Goal: Transaction & Acquisition: Purchase product/service

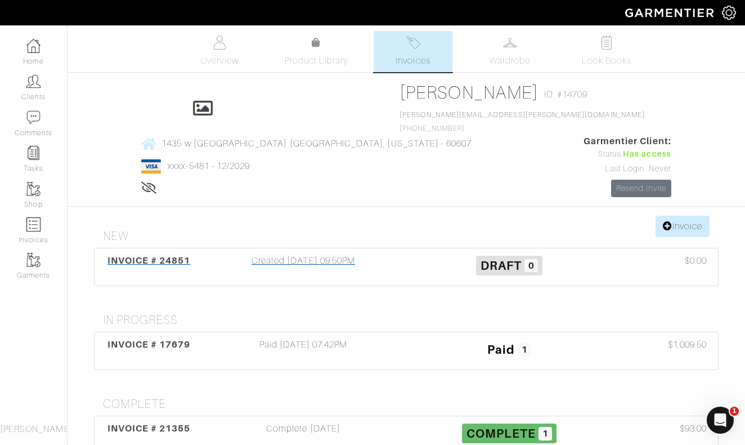
click at [294, 254] on div "Created 10/10/25 09:50PM" at bounding box center [303, 267] width 206 height 26
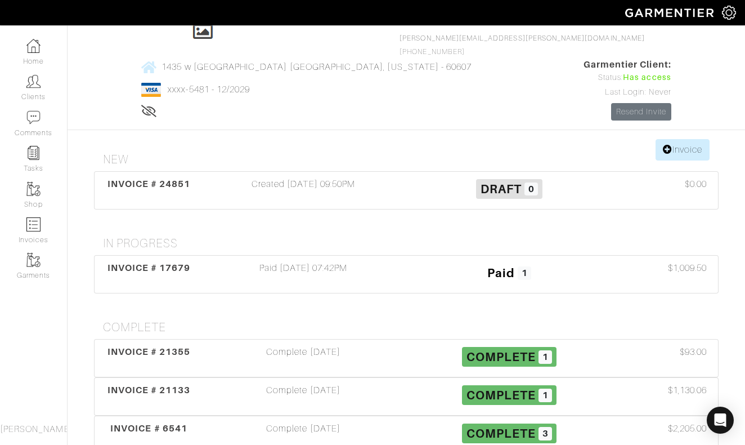
scroll to position [84, 0]
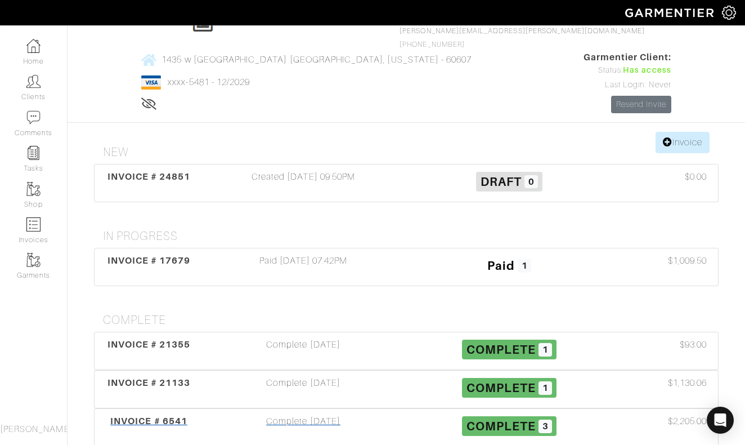
click at [283, 414] on div "Complete 08/13/21" at bounding box center [303, 427] width 206 height 26
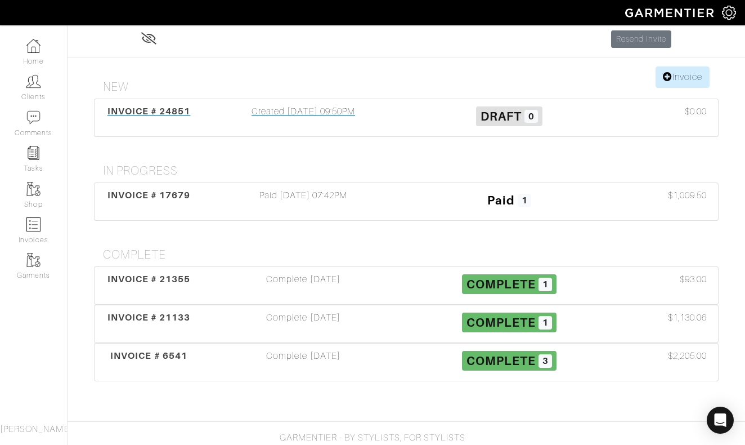
scroll to position [84, 0]
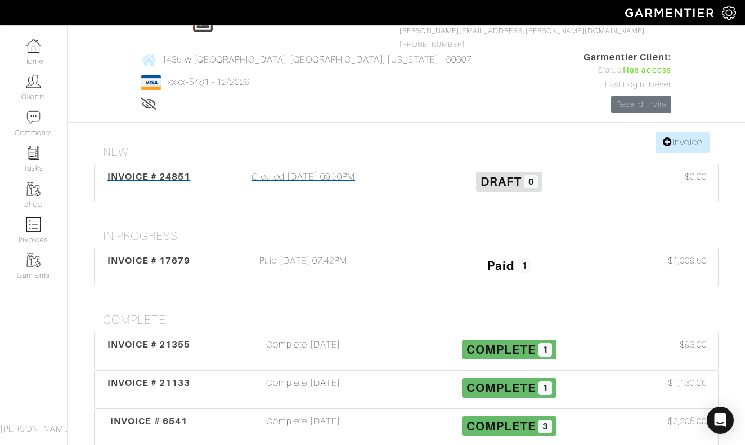
click at [315, 170] on div "Created 10/10/25 09:50PM" at bounding box center [303, 183] width 206 height 26
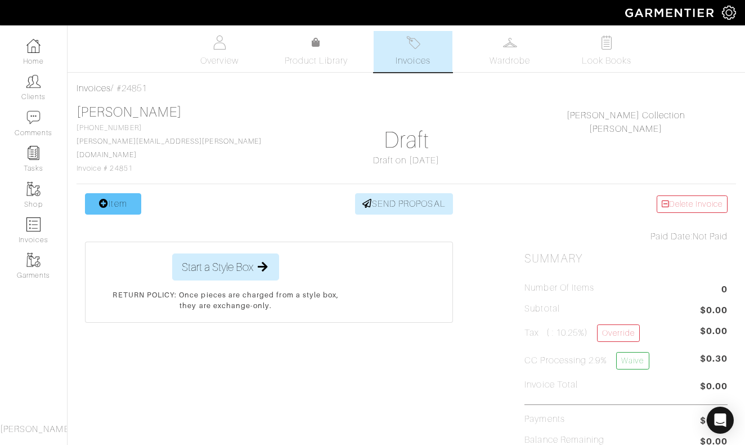
click at [118, 196] on link "Item" at bounding box center [113, 203] width 56 height 21
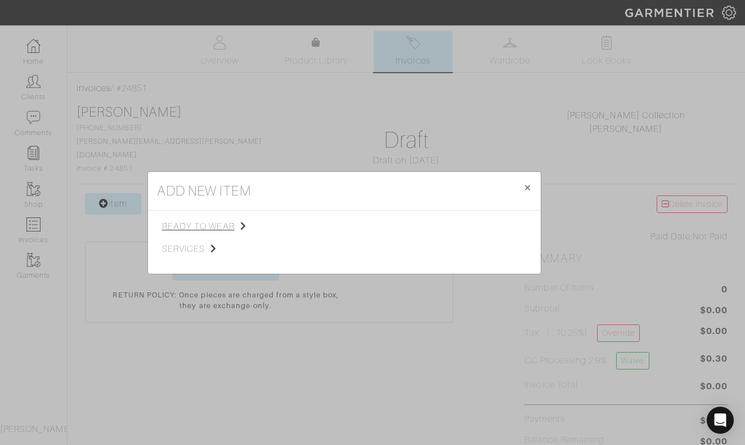
click at [227, 228] on span "ready to wear" at bounding box center [218, 227] width 113 height 14
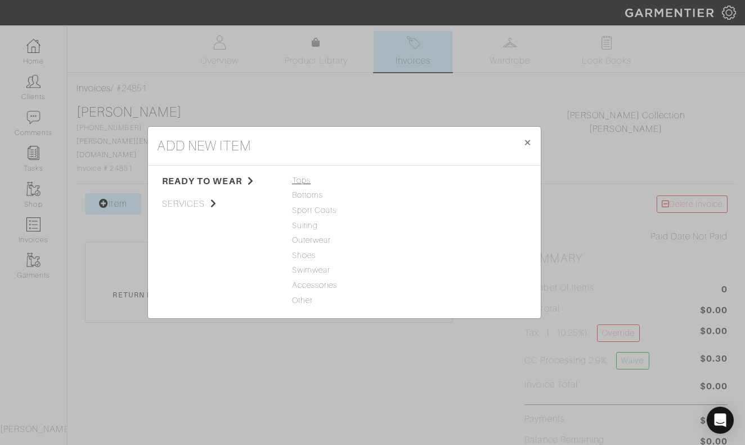
click at [304, 182] on span "Tops" at bounding box center [344, 181] width 105 height 12
click at [422, 212] on link "Woven" at bounding box center [427, 209] width 26 height 9
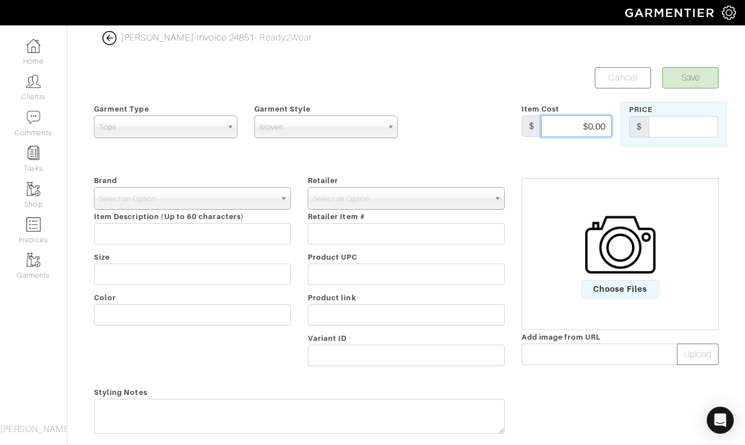
drag, startPoint x: 580, startPoint y: 129, endPoint x: 616, endPoint y: 129, distance: 36.0
click at [616, 129] on div "Item Cost $ $0.00" at bounding box center [566, 124] width 107 height 44
type input "380"
drag, startPoint x: 584, startPoint y: 126, endPoint x: 603, endPoint y: 126, distance: 19.7
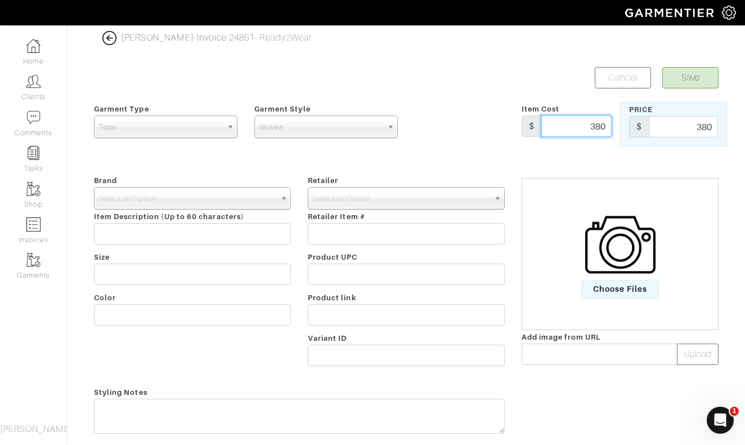
click at [603, 126] on input "380" at bounding box center [577, 125] width 70 height 21
drag, startPoint x: 609, startPoint y: 126, endPoint x: 582, endPoint y: 126, distance: 27.0
click at [582, 126] on input "380" at bounding box center [577, 125] width 70 height 21
type input "550"
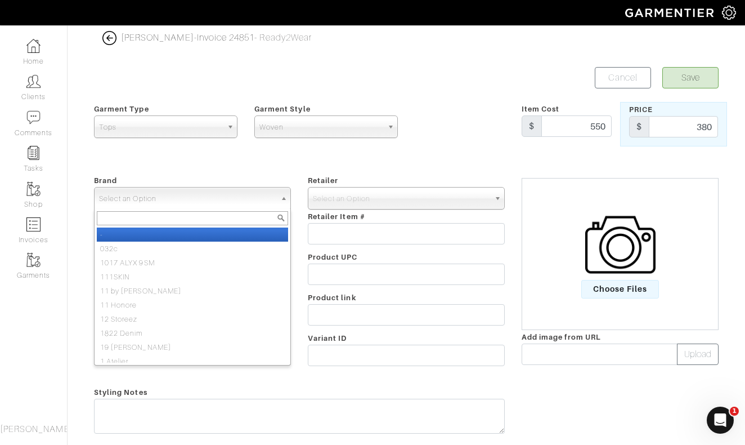
click at [230, 197] on span "Select an Option" at bounding box center [187, 198] width 177 height 23
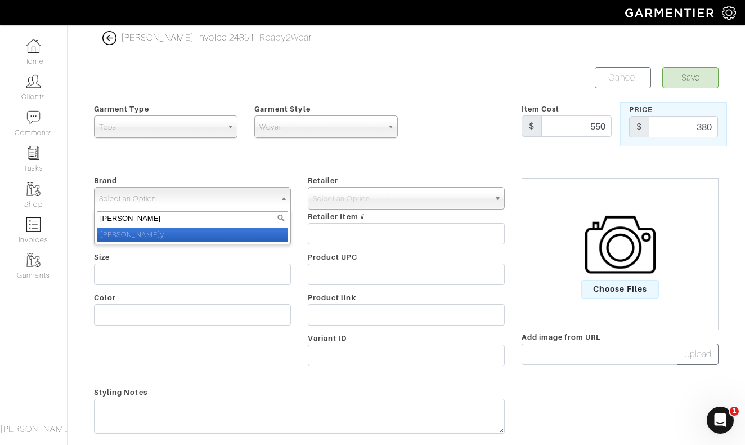
type input "nick roy"
select select "[PERSON_NAME]"
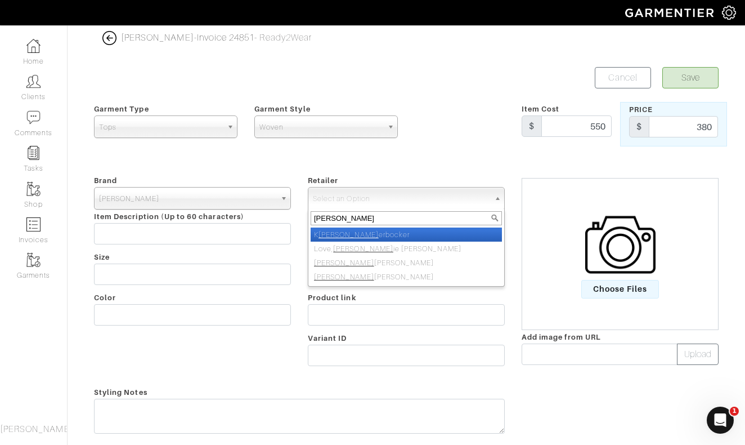
type input "nick roy"
select select "5031"
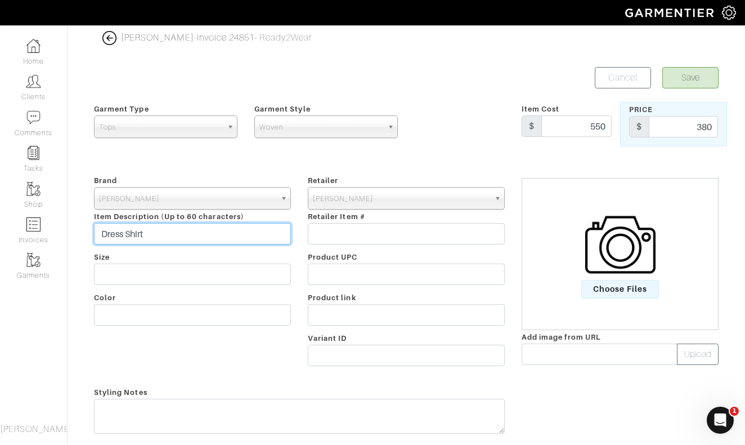
type input "Dress Shirt"
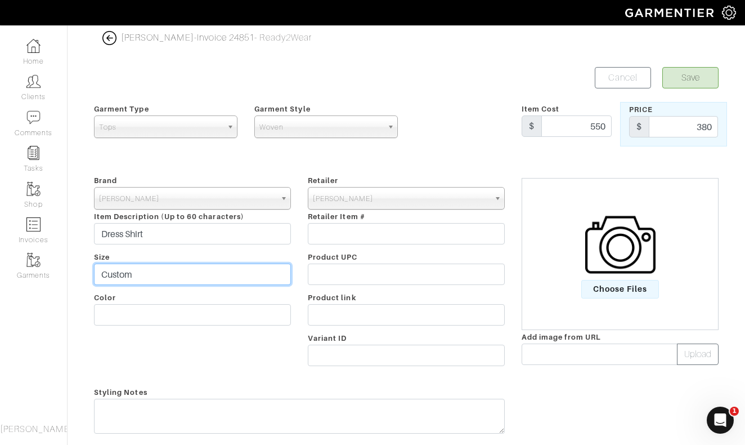
type input "Custom"
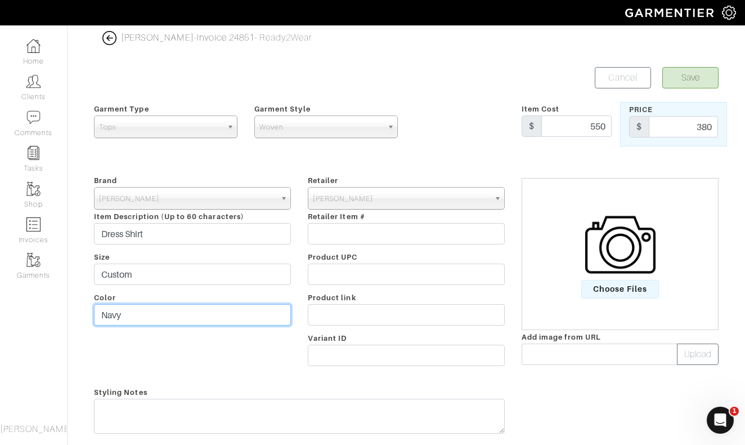
type input "Navy"
click at [696, 77] on button "Save" at bounding box center [691, 77] width 56 height 21
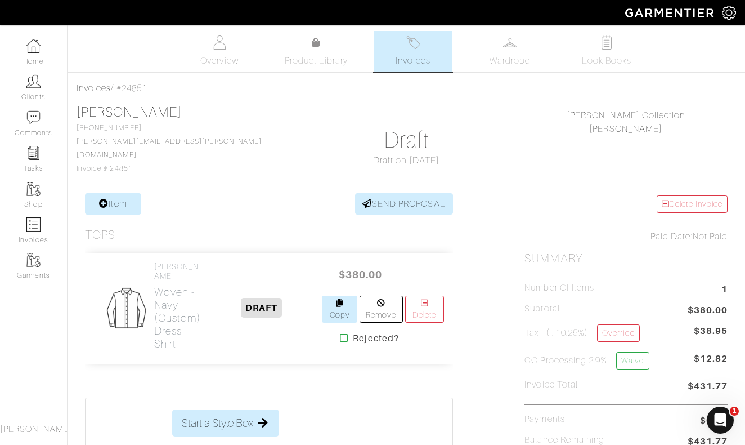
click at [333, 302] on link "Copy" at bounding box center [339, 309] width 35 height 27
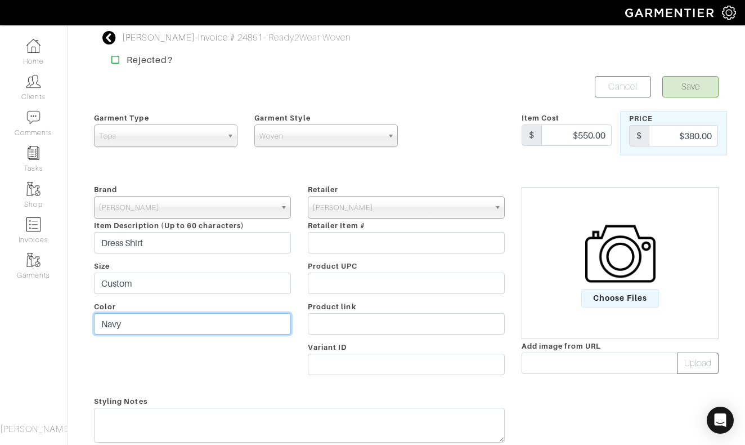
drag, startPoint x: 122, startPoint y: 328, endPoint x: 83, endPoint y: 328, distance: 39.4
click at [83, 328] on div "Johnny Karlson - Invoice # 24851 - Ready2Wear Woven Rejected? Save Cancel Garme…" at bounding box center [372, 329] width 745 height 597
type input "Black"
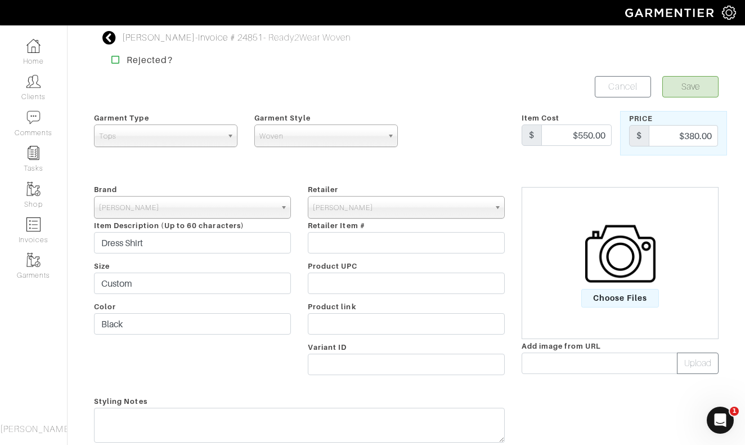
click at [695, 88] on button "Save" at bounding box center [691, 86] width 56 height 21
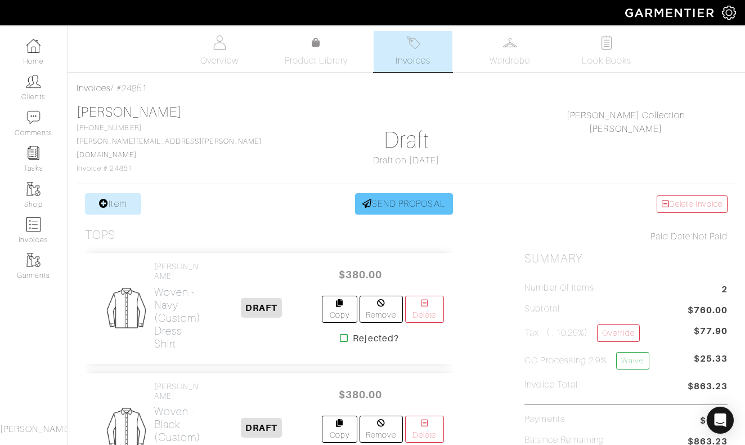
click at [386, 193] on link "SEND PROPOSAL" at bounding box center [404, 203] width 98 height 21
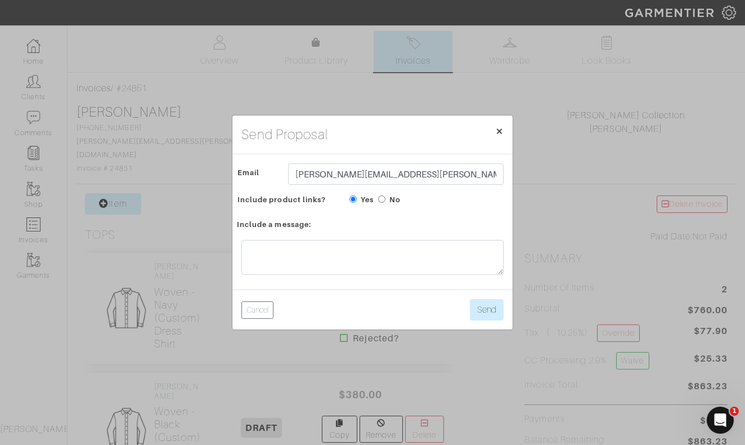
click at [498, 130] on span "×" at bounding box center [499, 130] width 8 height 15
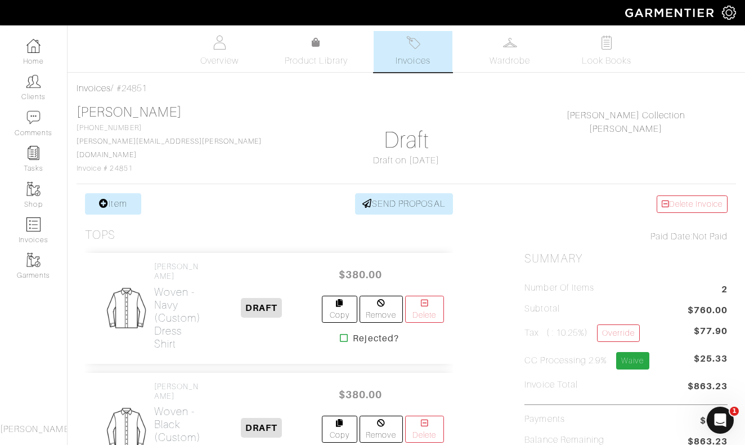
click at [643, 356] on link "Waive" at bounding box center [632, 360] width 33 height 17
click at [384, 194] on link "SEND PROPOSAL" at bounding box center [404, 203] width 98 height 21
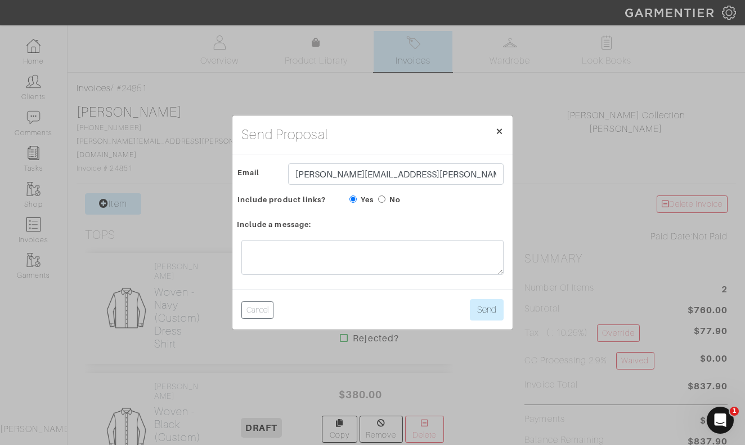
click at [500, 132] on span "×" at bounding box center [499, 130] width 8 height 15
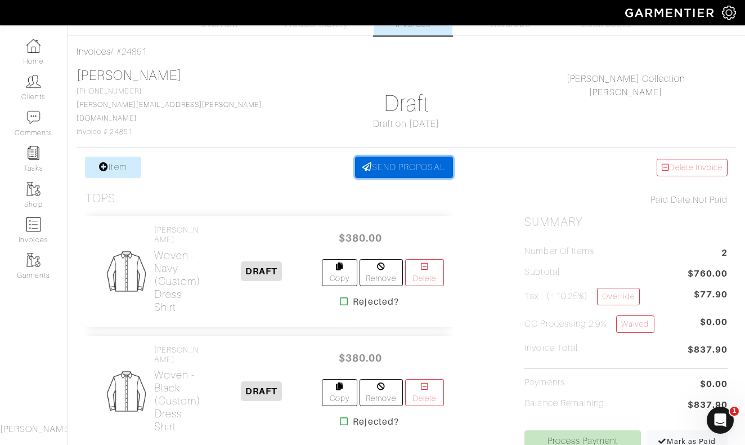
scroll to position [33, 0]
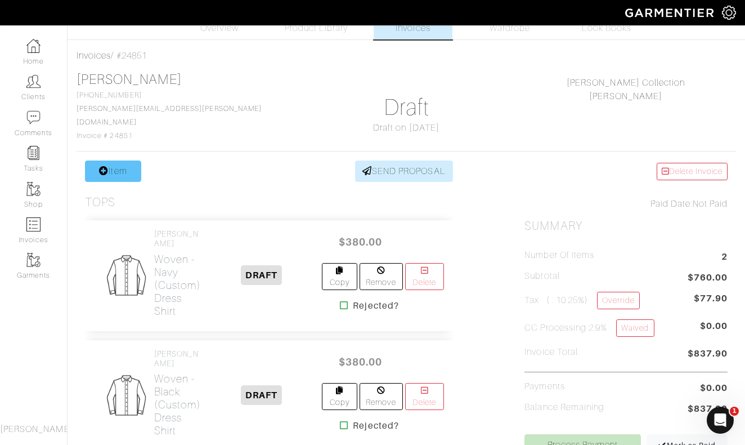
click at [117, 167] on link "Item" at bounding box center [113, 170] width 56 height 21
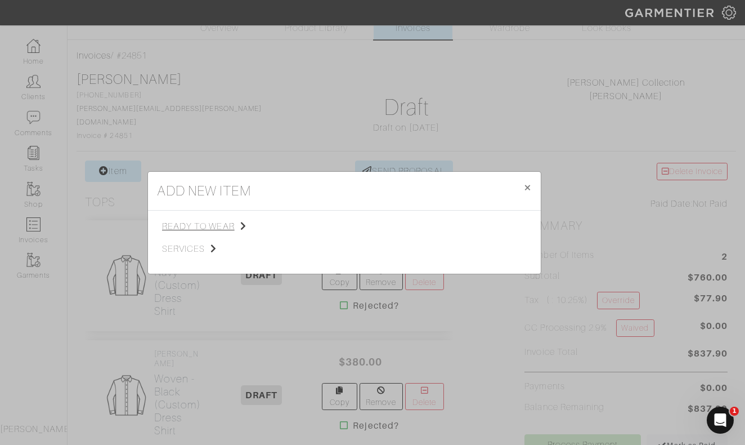
click at [195, 228] on span "ready to wear" at bounding box center [218, 227] width 113 height 14
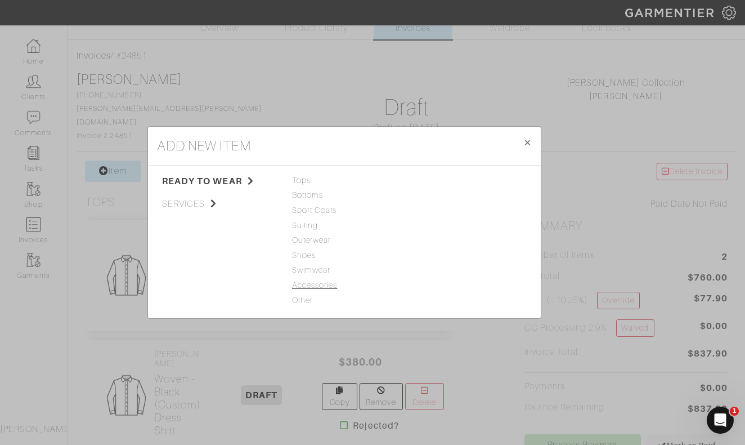
click at [319, 284] on span "Accessories" at bounding box center [344, 285] width 105 height 12
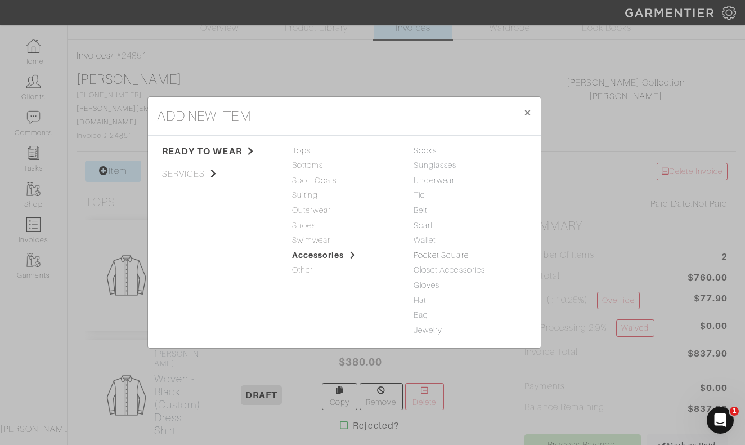
click at [425, 254] on link "Pocket Square" at bounding box center [441, 255] width 55 height 9
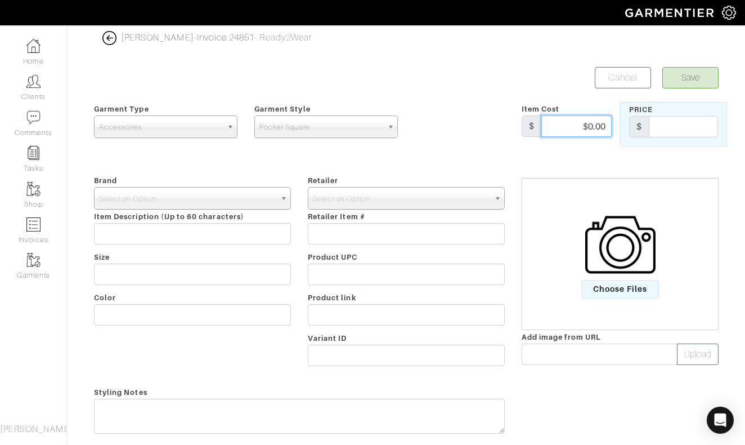
drag, startPoint x: 584, startPoint y: 128, endPoint x: 623, endPoint y: 128, distance: 38.8
click at [622, 128] on div "Garment Type Tops Bottoms Sport Coats Suiting Outerwear Shoes Swimwear Accessor…" at bounding box center [407, 124] width 642 height 44
type input "55"
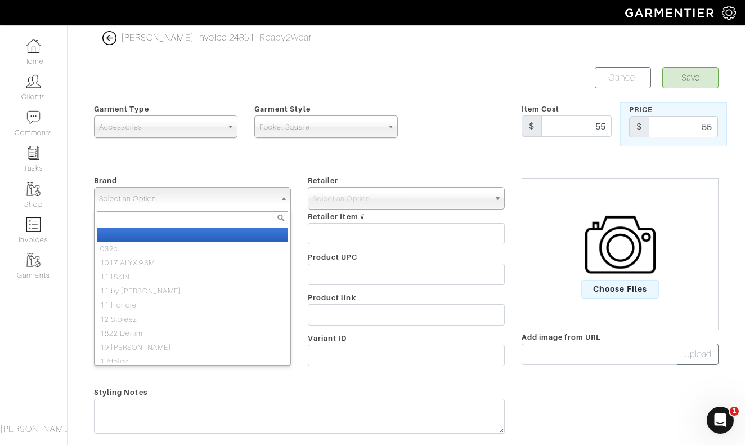
click at [278, 198] on link "Select an Option" at bounding box center [192, 198] width 197 height 23
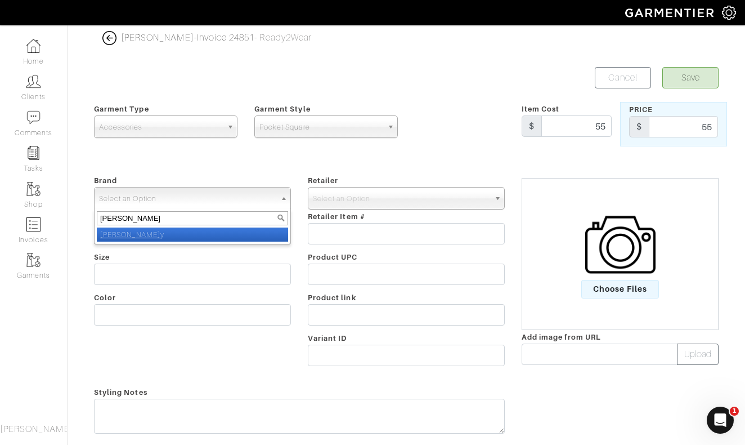
type input "nick roy"
select select "[PERSON_NAME]"
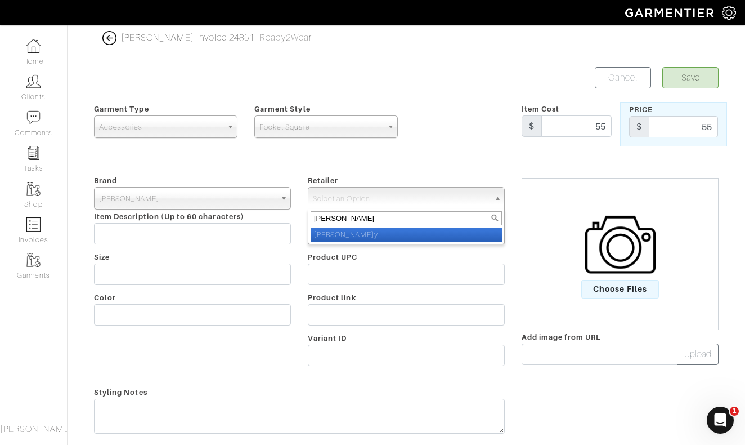
type input "nick roy"
select select "5031"
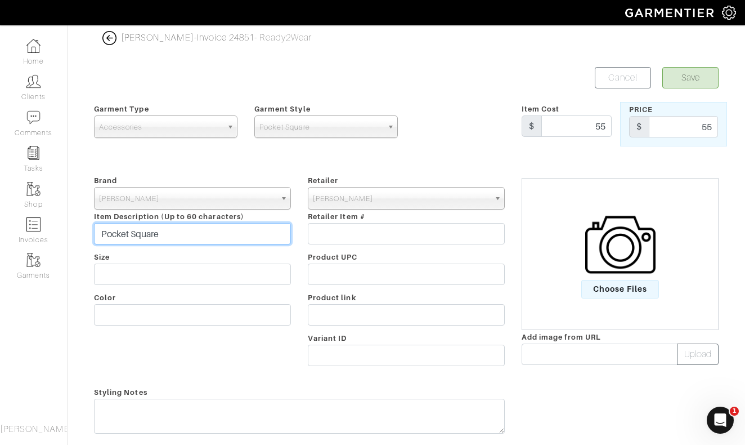
type input "Pocket Square"
click at [698, 82] on button "Save" at bounding box center [691, 77] width 56 height 21
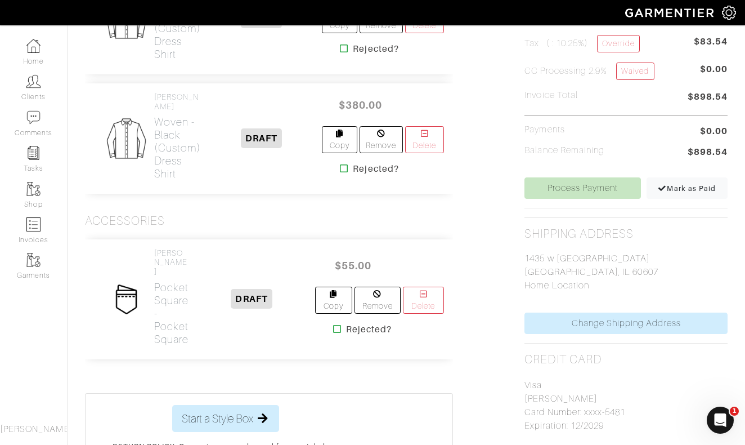
scroll to position [293, 0]
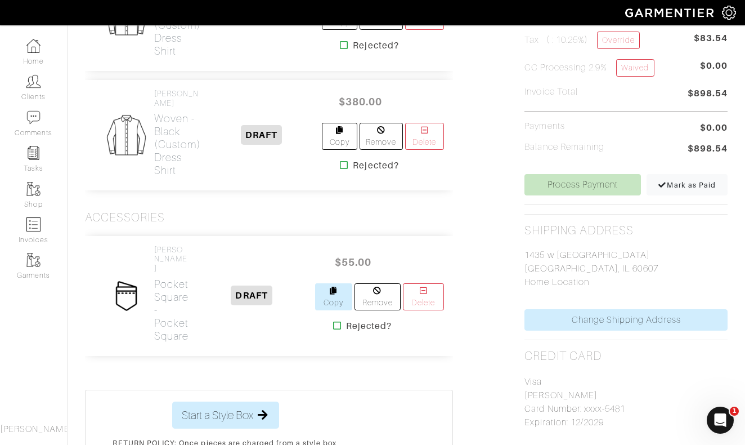
click at [336, 284] on link "Copy" at bounding box center [333, 296] width 37 height 27
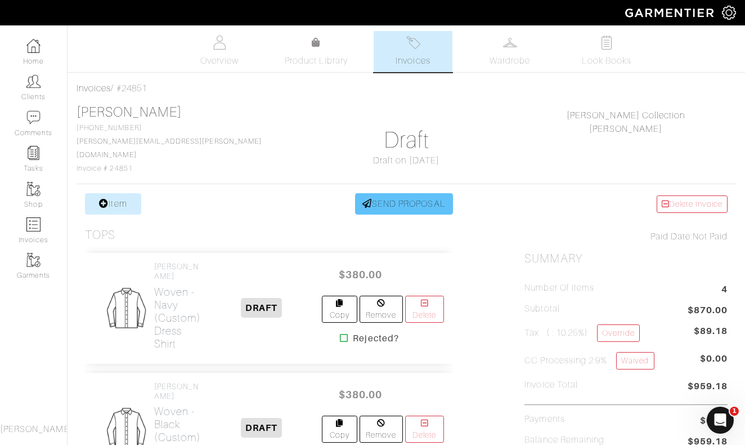
click at [406, 194] on link "SEND PROPOSAL" at bounding box center [404, 203] width 98 height 21
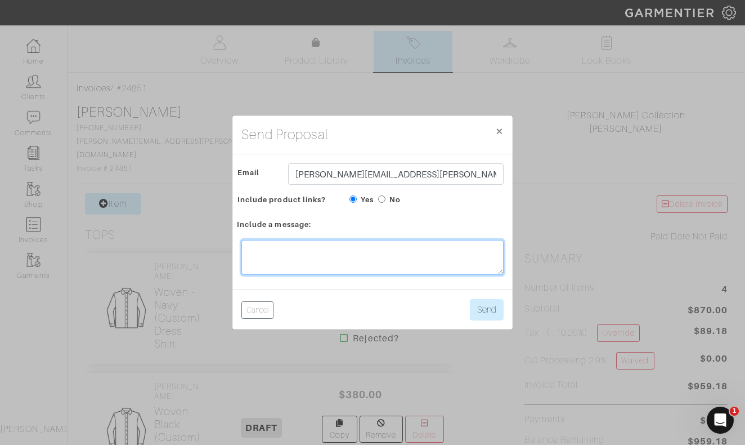
click at [364, 255] on textarea at bounding box center [372, 257] width 262 height 35
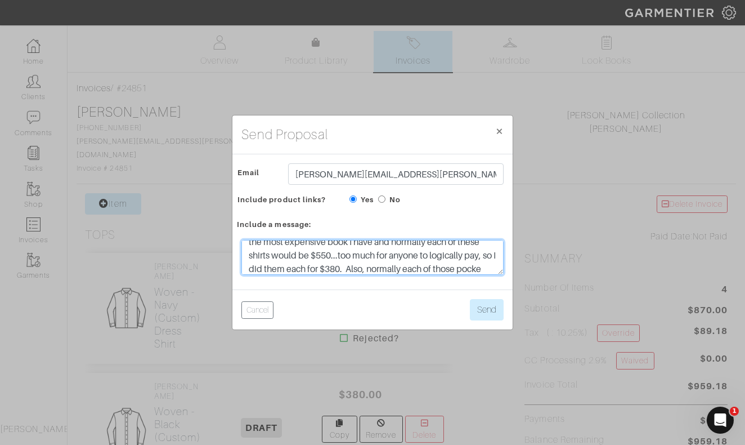
scroll to position [81, 0]
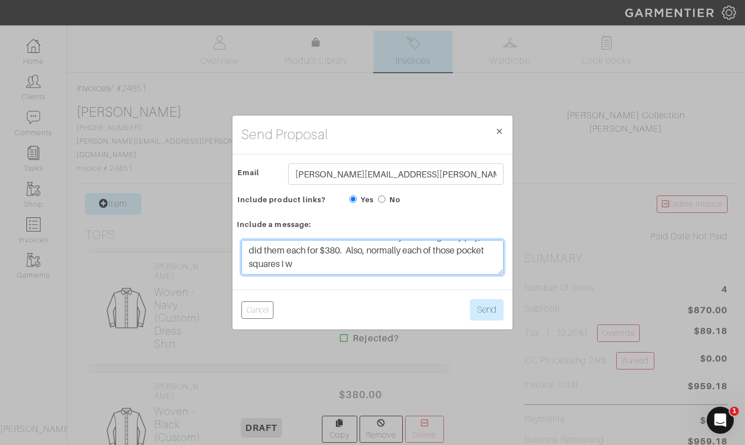
click at [386, 251] on textarea "Yo bruddah! See you in a few hours. Just wanted to get this over to you. You kn…" at bounding box center [372, 257] width 262 height 35
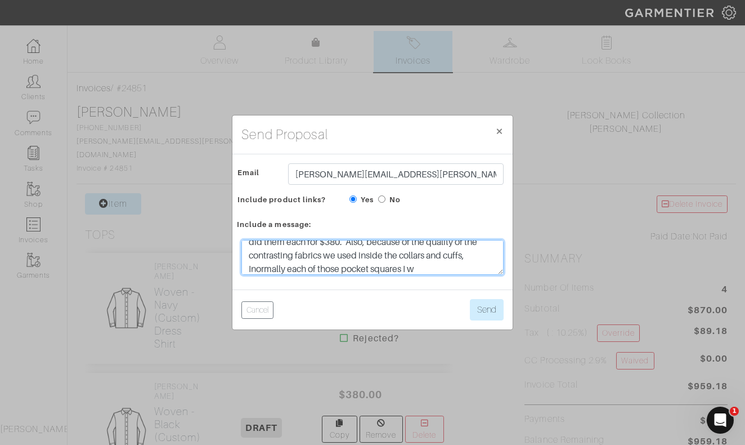
click at [287, 271] on textarea "Yo bruddah! See you in a few hours. Just wanted to get this over to you. You kn…" at bounding box center [372, 257] width 262 height 35
click at [396, 267] on textarea "Yo bruddah! See you in a few hours. Just wanted to get this over to you. You kn…" at bounding box center [372, 257] width 262 height 35
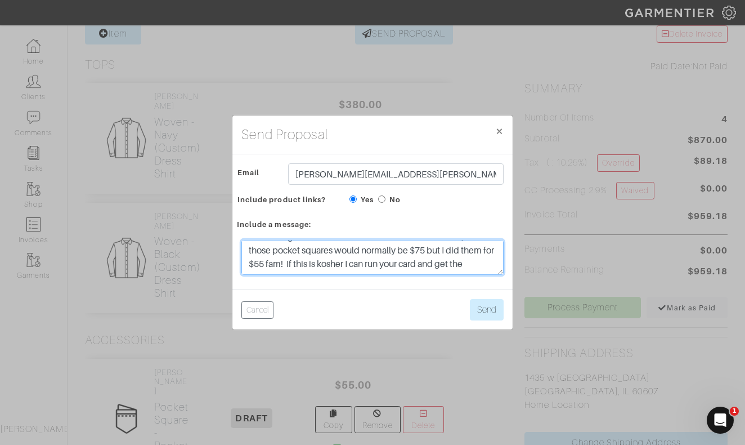
scroll to position [117, 0]
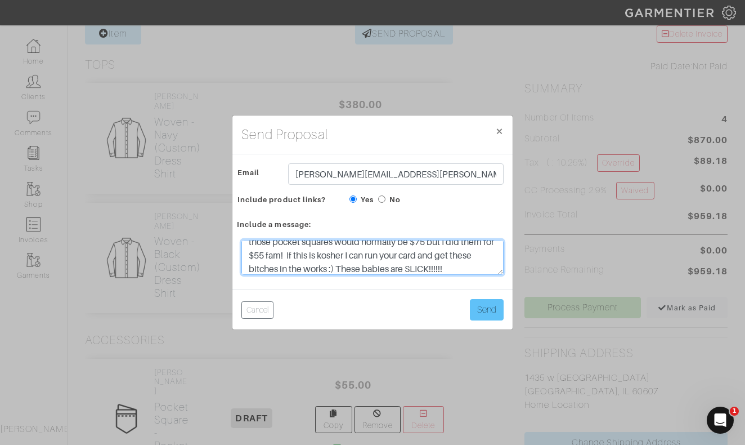
type textarea "Yo bruddah! See you in a few hours. Just wanted to get this over to you. You kn…"
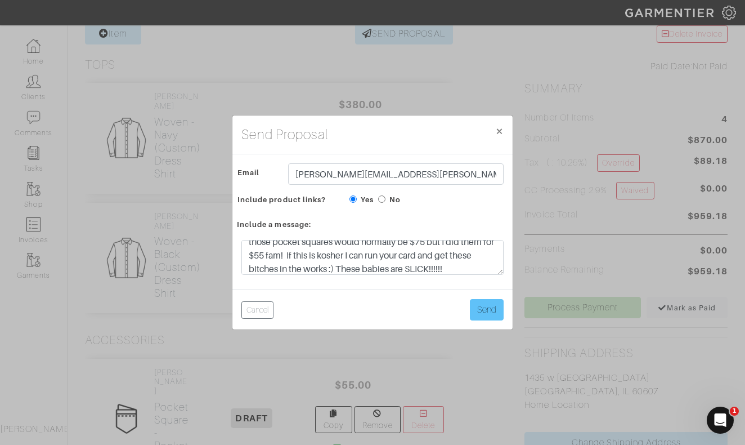
click at [493, 312] on button "Send" at bounding box center [487, 309] width 34 height 21
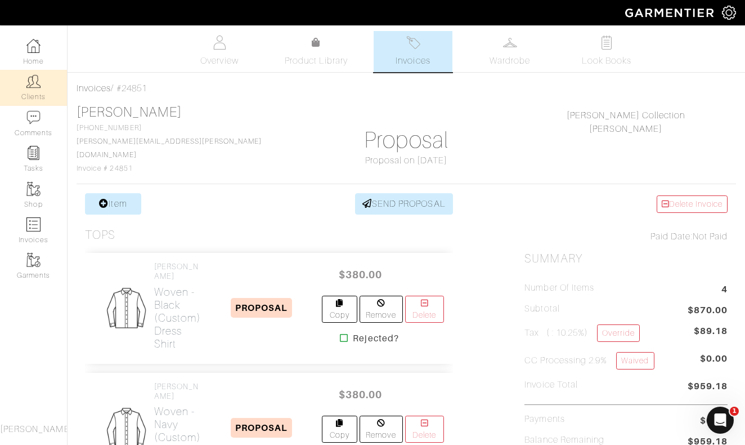
click at [26, 87] on img at bounding box center [33, 81] width 14 height 14
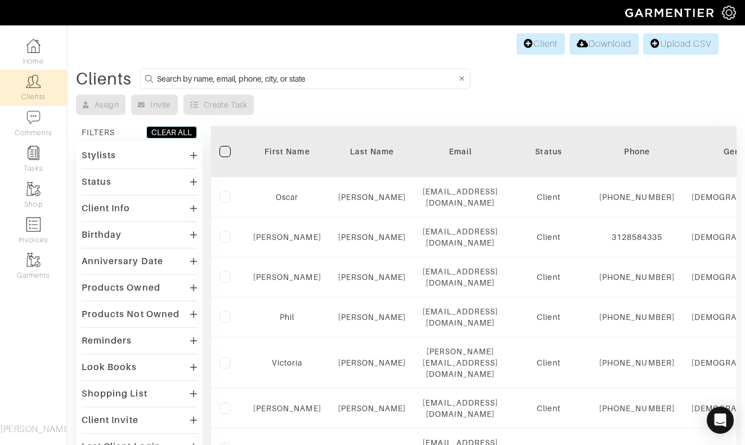
click at [363, 77] on input at bounding box center [307, 78] width 300 height 14
type input "[PERSON_NAME]"
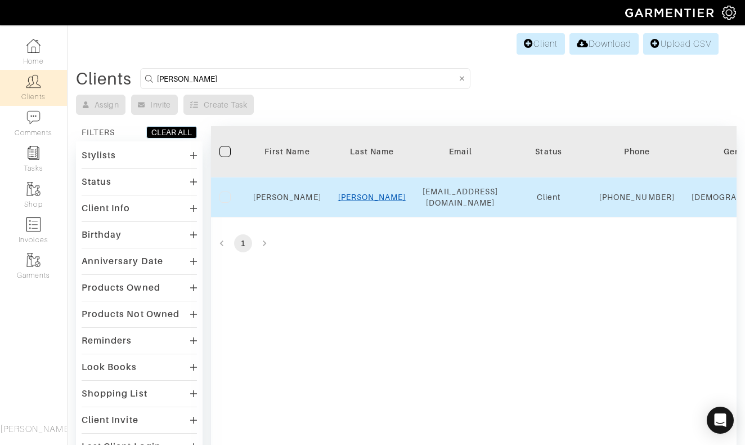
click at [373, 201] on link "[PERSON_NAME]" at bounding box center [372, 197] width 68 height 9
